Goal: Task Accomplishment & Management: Use online tool/utility

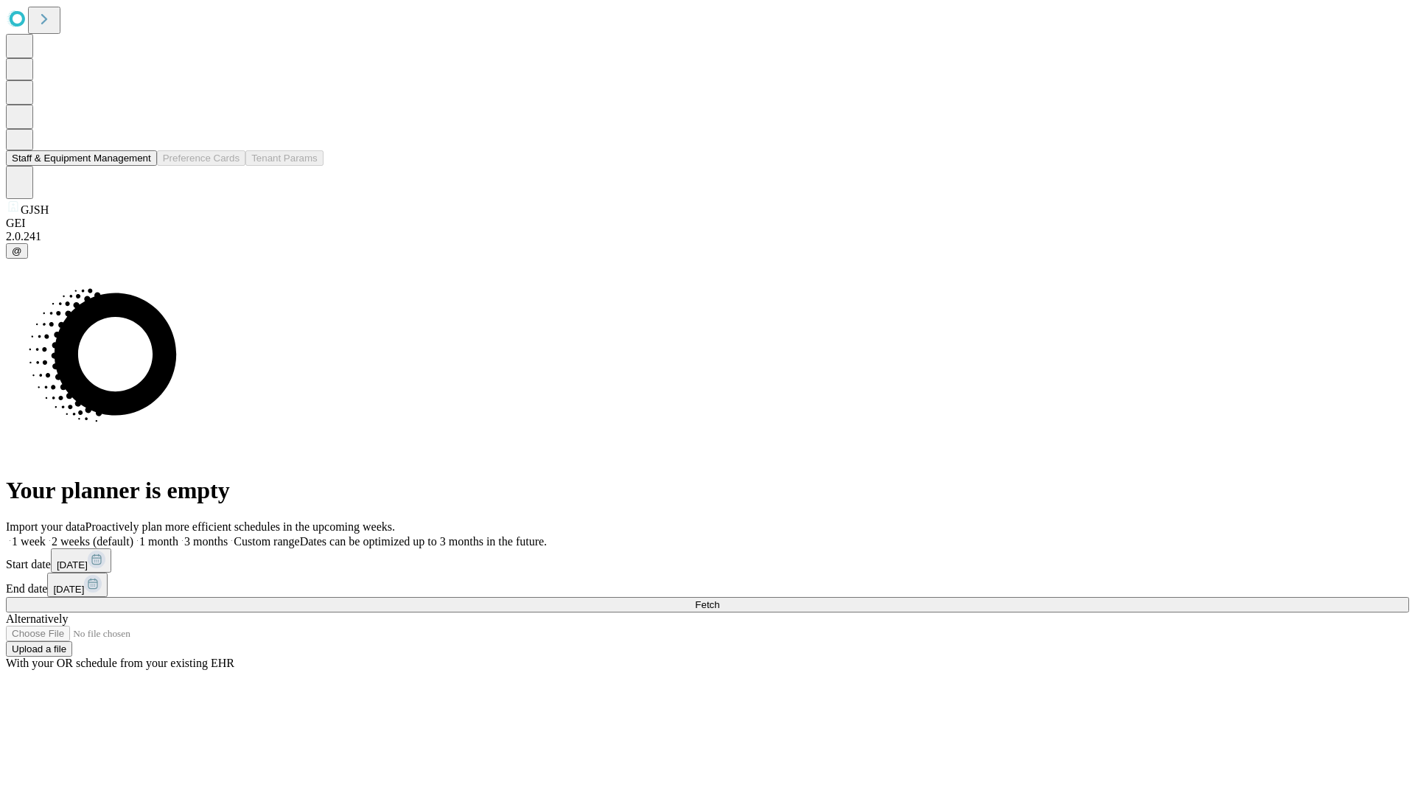
click at [141, 166] on button "Staff & Equipment Management" at bounding box center [81, 157] width 151 height 15
